Goal: Transaction & Acquisition: Purchase product/service

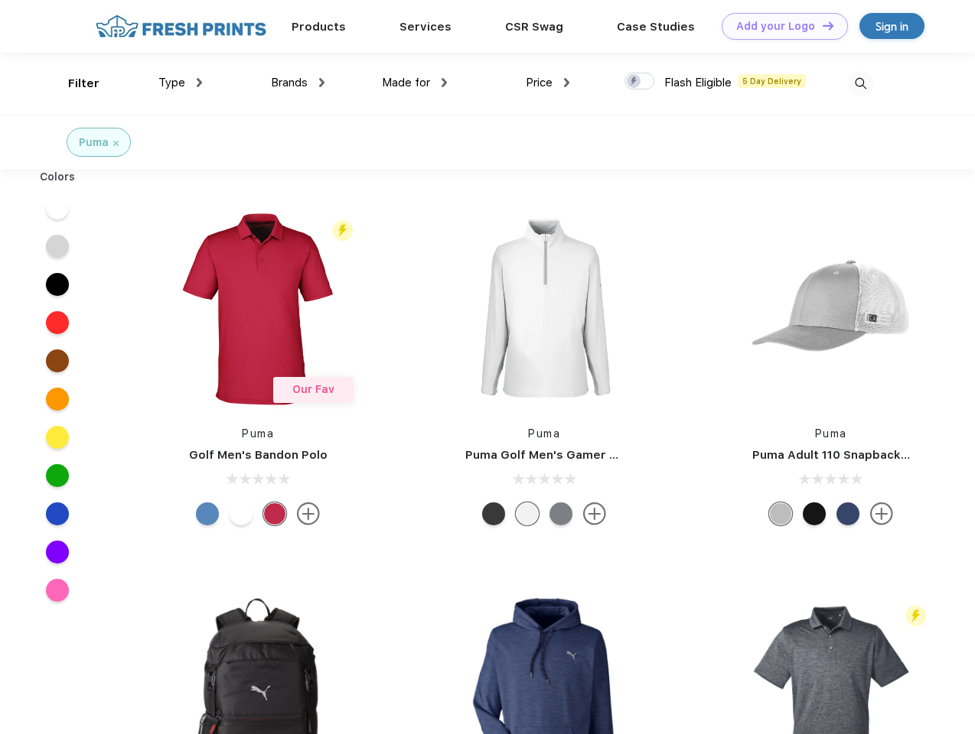
click at [779, 26] on link "Add your Logo Design Tool" at bounding box center [784, 26] width 126 height 27
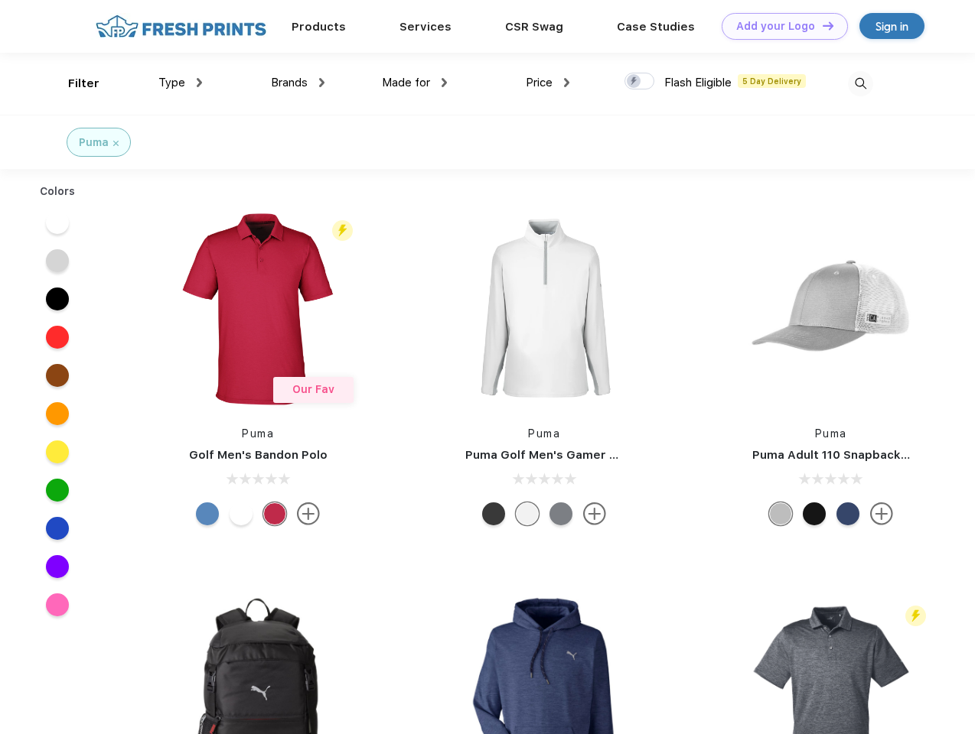
click at [0, 0] on div "Design Tool" at bounding box center [0, 0] width 0 height 0
click at [821, 25] on link "Add your Logo Design Tool" at bounding box center [784, 26] width 126 height 27
click at [73, 83] on div "Filter" at bounding box center [83, 84] width 31 height 18
click at [181, 83] on span "Type" at bounding box center [171, 83] width 27 height 14
click at [298, 83] on span "Brands" at bounding box center [289, 83] width 37 height 14
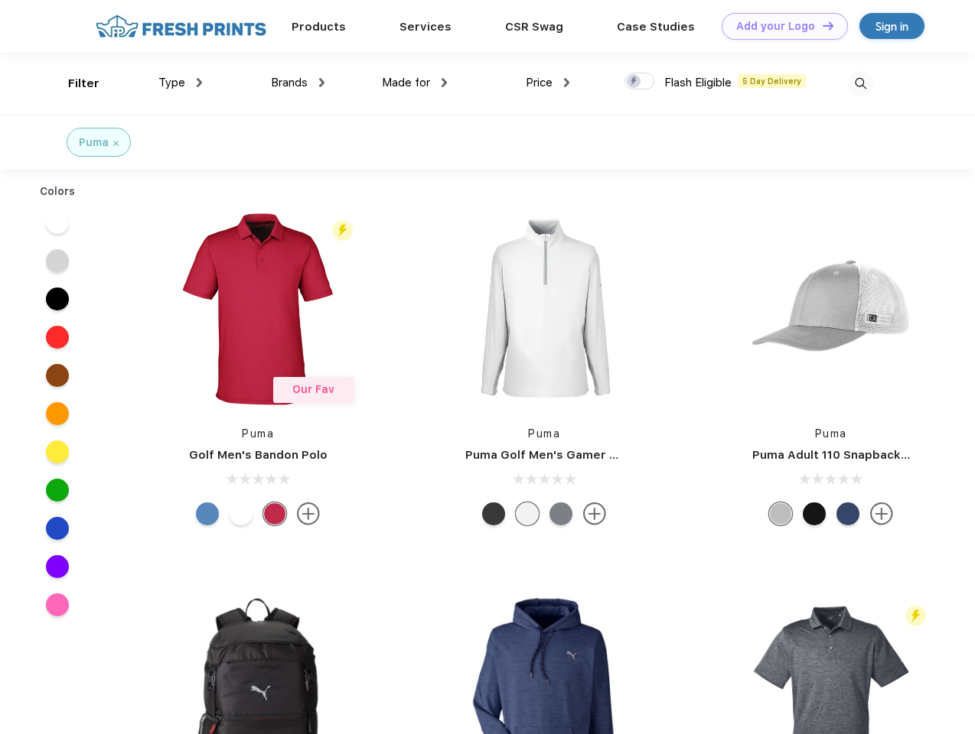
click at [415, 83] on span "Made for" at bounding box center [406, 83] width 48 height 14
click at [548, 83] on span "Price" at bounding box center [539, 83] width 27 height 14
click at [640, 82] on div at bounding box center [639, 81] width 30 height 17
click at [634, 82] on input "checkbox" at bounding box center [629, 77] width 10 height 10
click at [860, 83] on img at bounding box center [860, 83] width 25 height 25
